Goal: Information Seeking & Learning: Learn about a topic

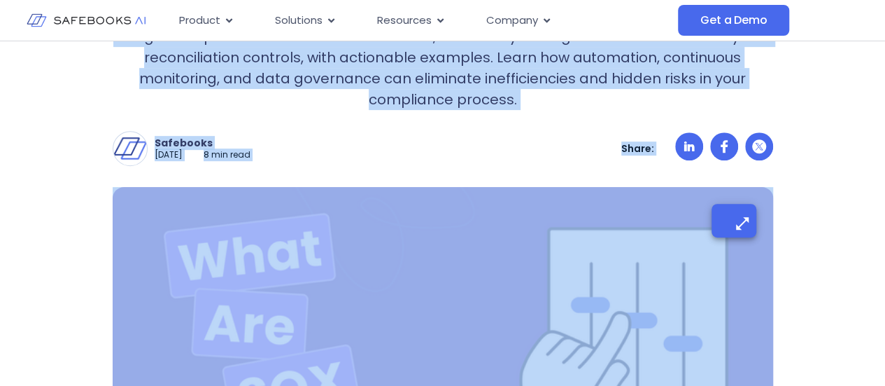
scroll to position [315, 0]
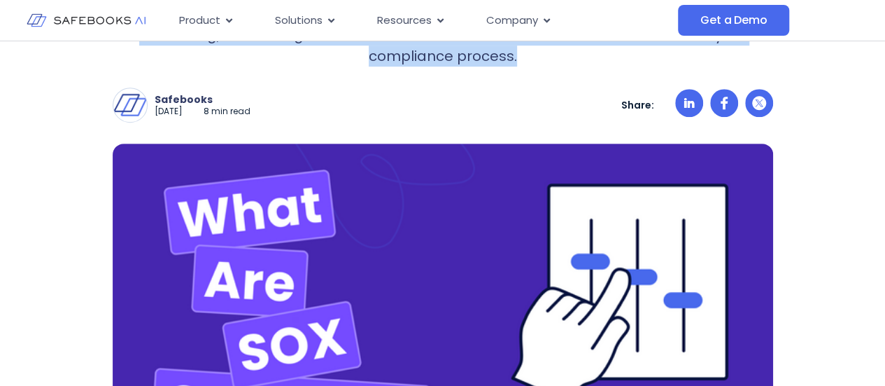
drag, startPoint x: 145, startPoint y: 220, endPoint x: 528, endPoint y: 58, distance: 415.5
copy div "What Are SOX Controls? Types, Examples, & Best Practices SOX compliance is more…"
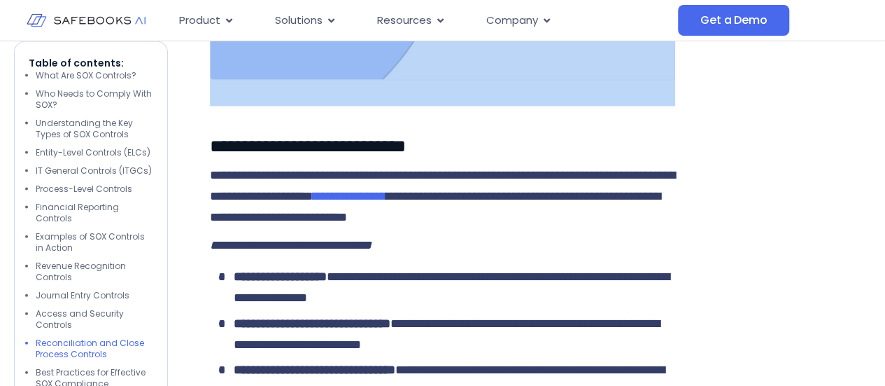
scroll to position [4111, 0]
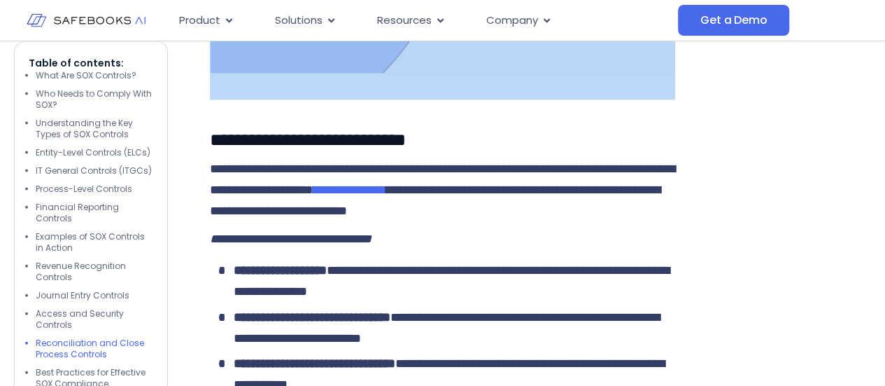
drag, startPoint x: 208, startPoint y: 115, endPoint x: 655, endPoint y: 226, distance: 460.8
copy div "**********"
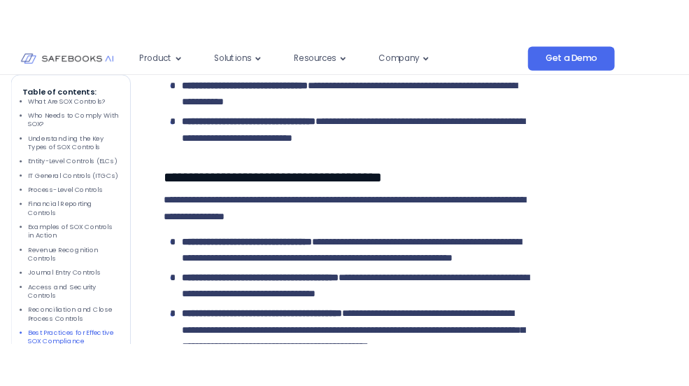
scroll to position [4251, 0]
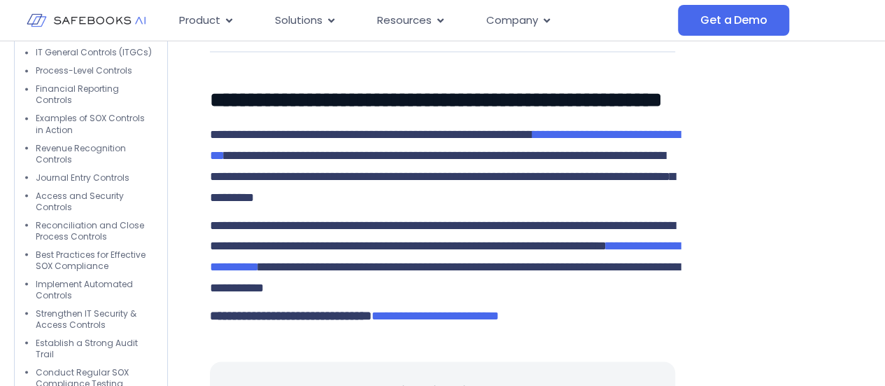
scroll to position [6490, 0]
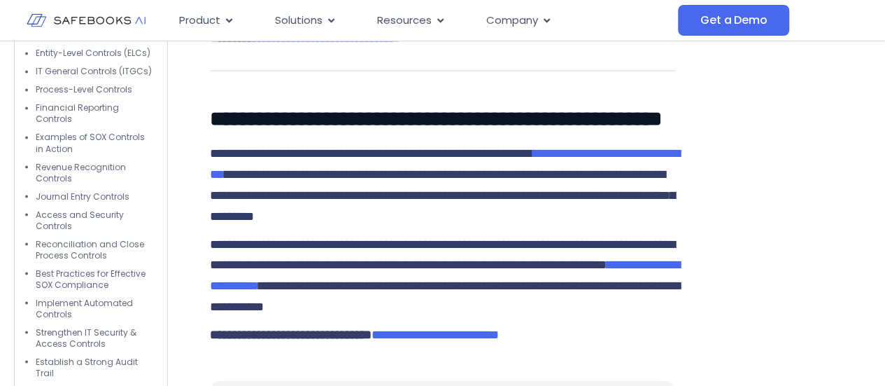
drag, startPoint x: 211, startPoint y: 89, endPoint x: 319, endPoint y: 348, distance: 280.4
copy div "**********"
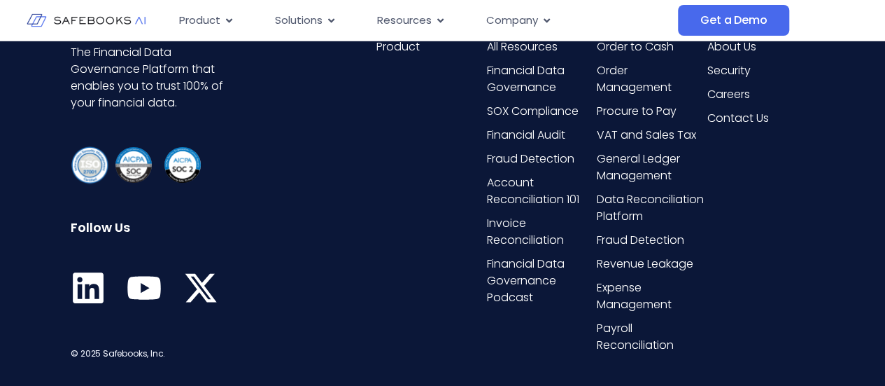
scroll to position [8012, 0]
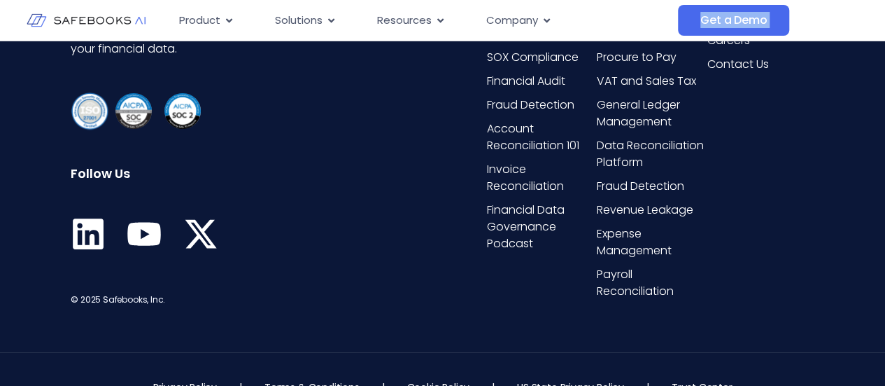
drag, startPoint x: 210, startPoint y: 87, endPoint x: 603, endPoint y: 40, distance: 395.4
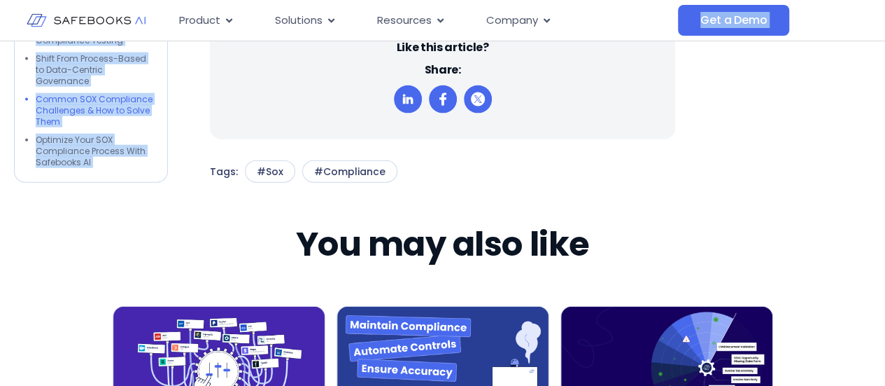
scroll to position [6823, 0]
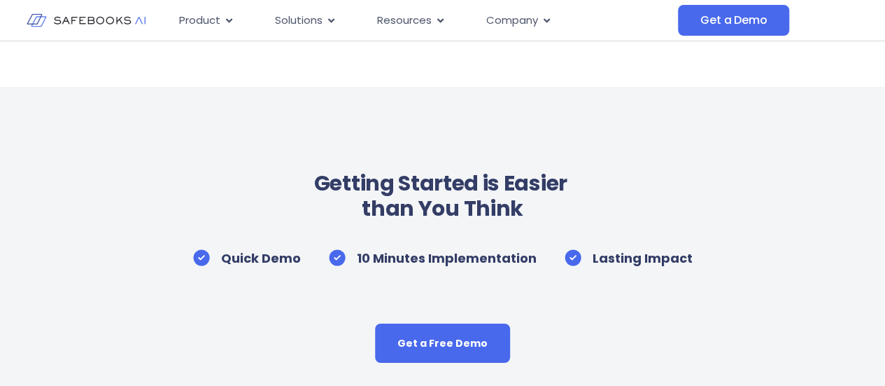
scroll to position [7701, 0]
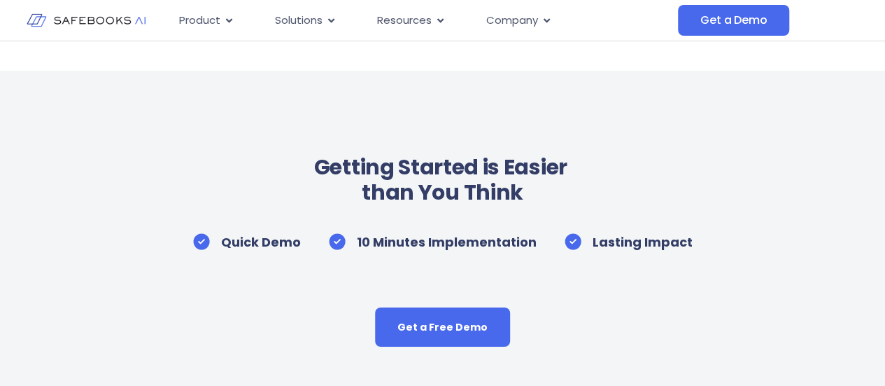
drag, startPoint x: 207, startPoint y: 102, endPoint x: 612, endPoint y: 142, distance: 406.4
copy div "**********"
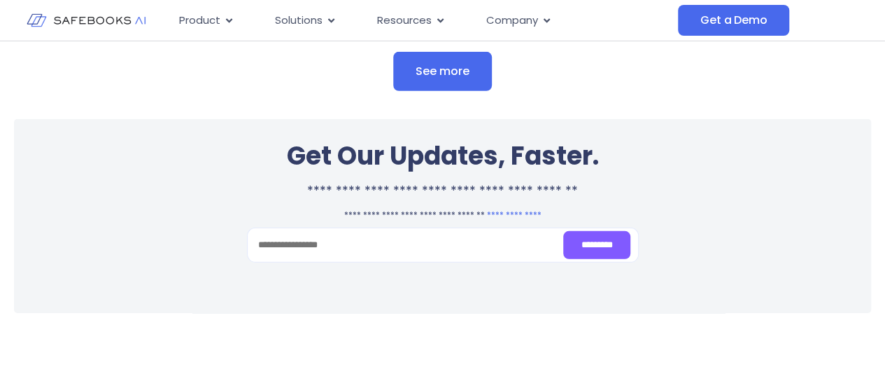
scroll to position [7071, 0]
